Goal: Task Accomplishment & Management: Manage account settings

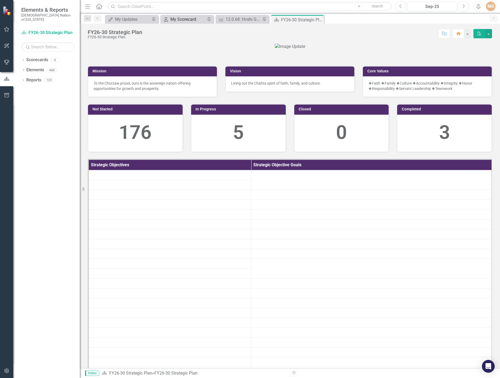
click at [186, 20] on div "My Scorecard" at bounding box center [187, 19] width 35 height 7
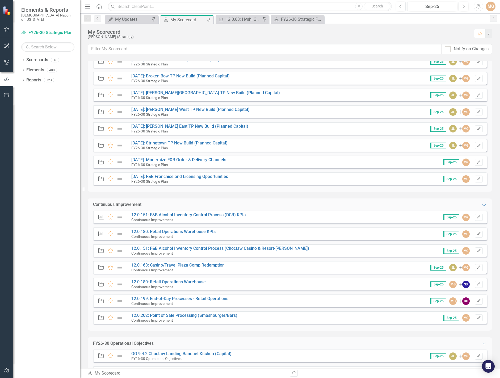
scroll to position [239, 0]
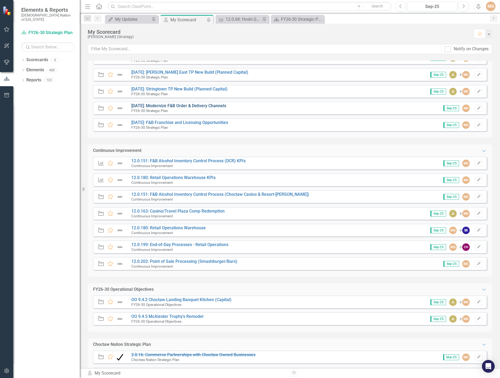
click at [190, 106] on link "[DATE]: Modernize F&B Order & Delivery Channels" at bounding box center [178, 105] width 95 height 5
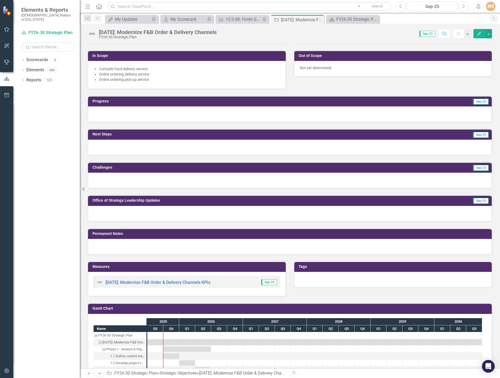
scroll to position [186, 0]
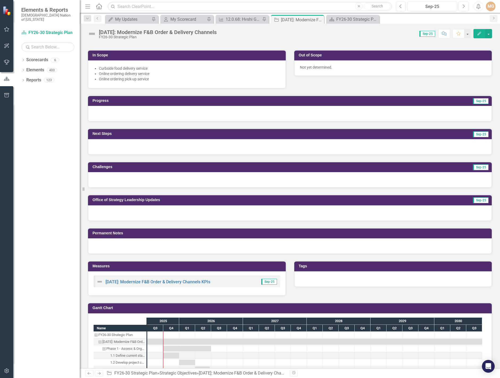
click at [132, 214] on div at bounding box center [290, 212] width 404 height 15
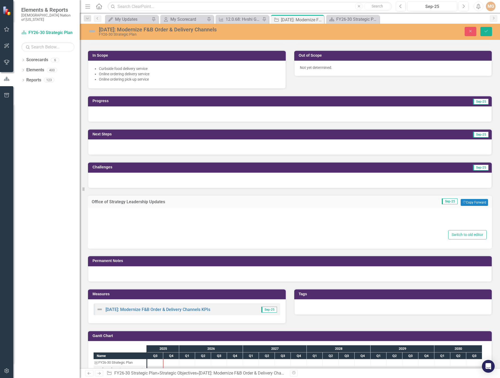
click at [144, 233] on div "Switch to old editor" at bounding box center [289, 234] width 393 height 9
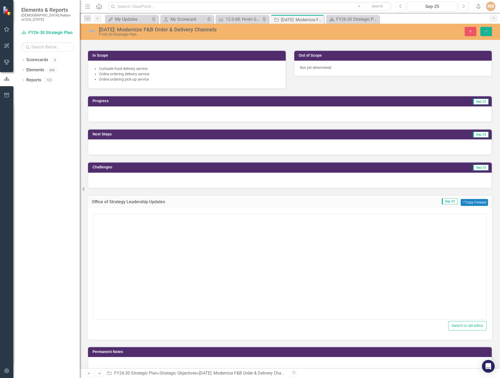
scroll to position [0, 0]
click at [142, 233] on p "Rich Text Area. Press ALT-0 for help." at bounding box center [290, 230] width 390 height 6
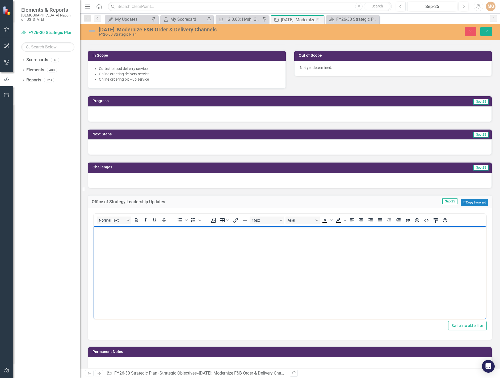
click at [163, 257] on body "Rich Text Area. Press ALT-0 for help." at bounding box center [290, 266] width 392 height 80
click at [489, 29] on button "Save" at bounding box center [486, 31] width 12 height 9
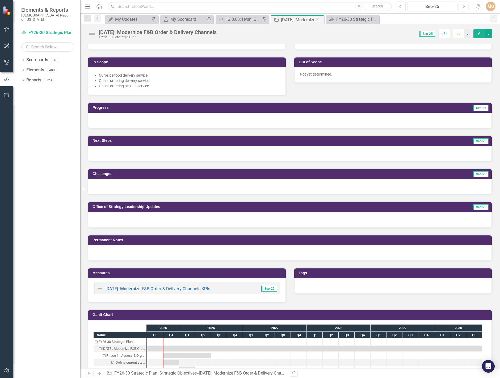
scroll to position [186, 0]
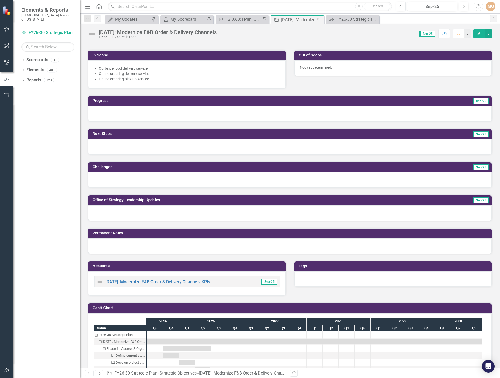
click at [139, 214] on div at bounding box center [290, 212] width 404 height 15
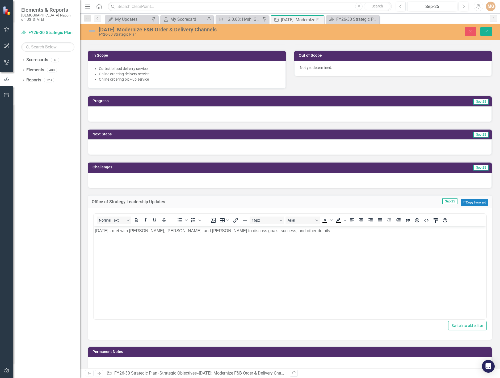
scroll to position [0, 0]
click at [487, 34] on button "Save" at bounding box center [486, 31] width 12 height 9
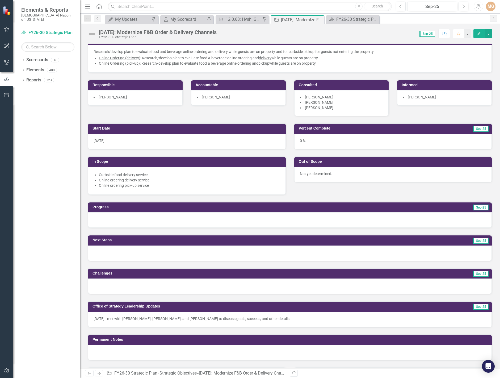
scroll to position [106, 0]
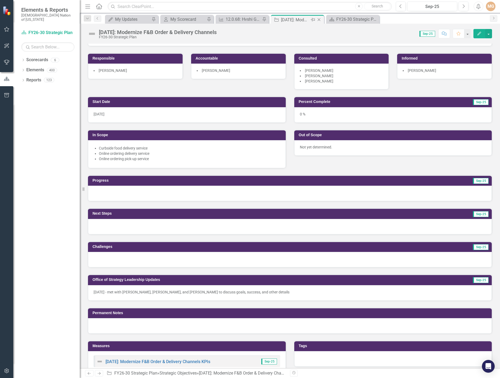
click at [320, 21] on icon "Close" at bounding box center [318, 20] width 5 height 4
click at [319, 18] on icon "Close" at bounding box center [318, 20] width 5 height 4
click at [265, 19] on icon "Close" at bounding box center [263, 20] width 5 height 4
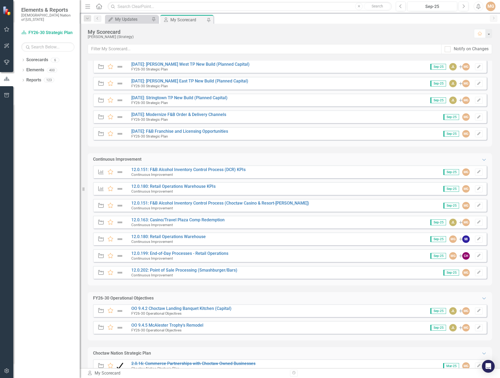
scroll to position [213, 0]
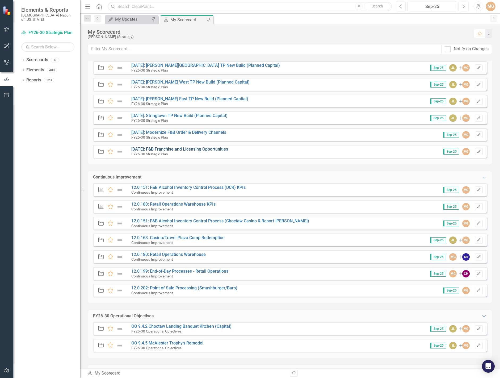
click at [194, 147] on link "[DATE]: F&B Franchise and Licensing Opportunities" at bounding box center [179, 148] width 97 height 5
